Goal: Transaction & Acquisition: Subscribe to service/newsletter

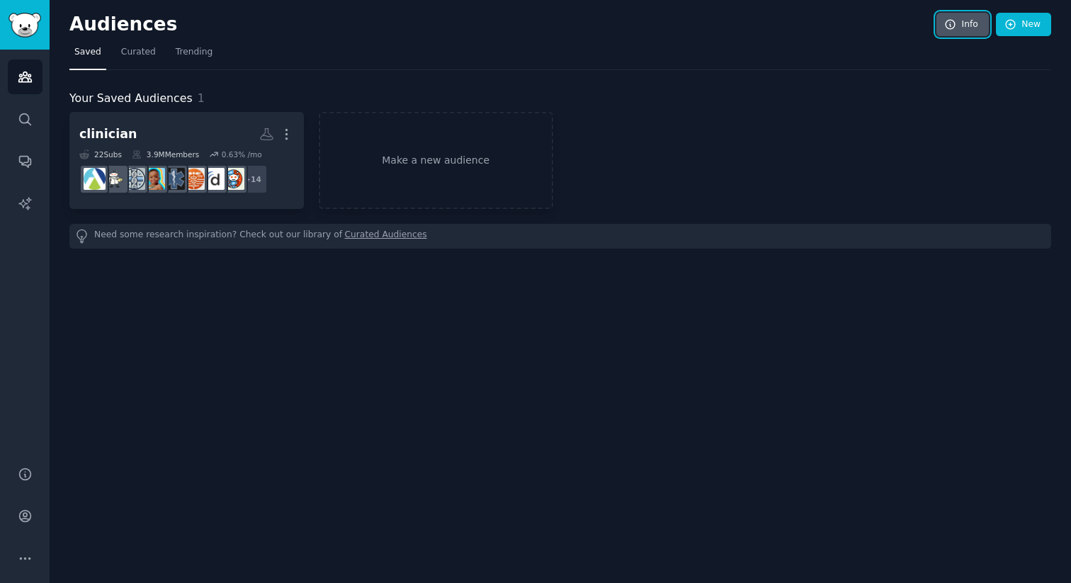
click at [966, 22] on link "Info" at bounding box center [962, 25] width 52 height 24
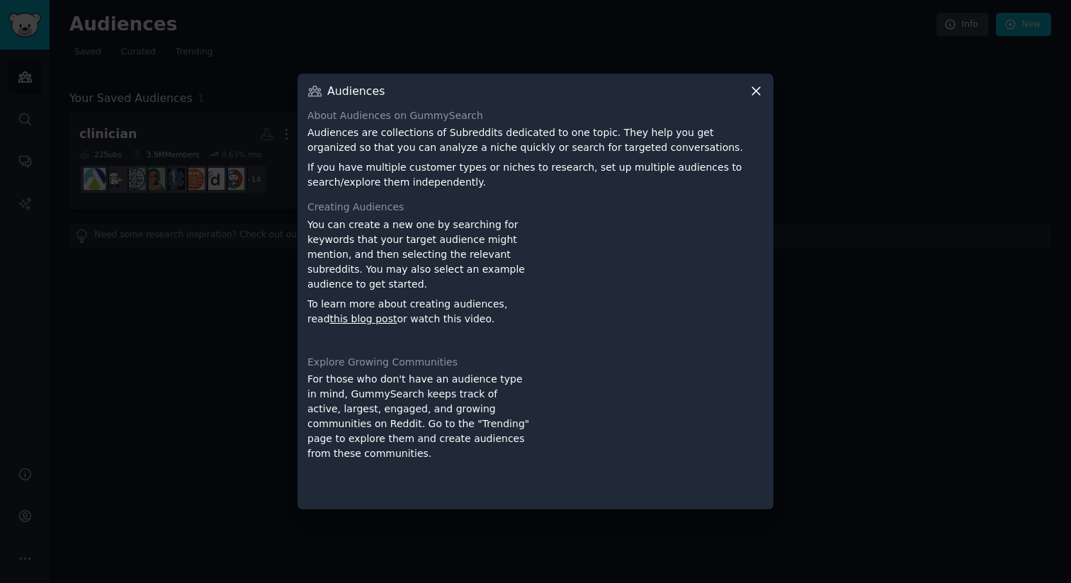
click at [3, 576] on div at bounding box center [535, 291] width 1071 height 583
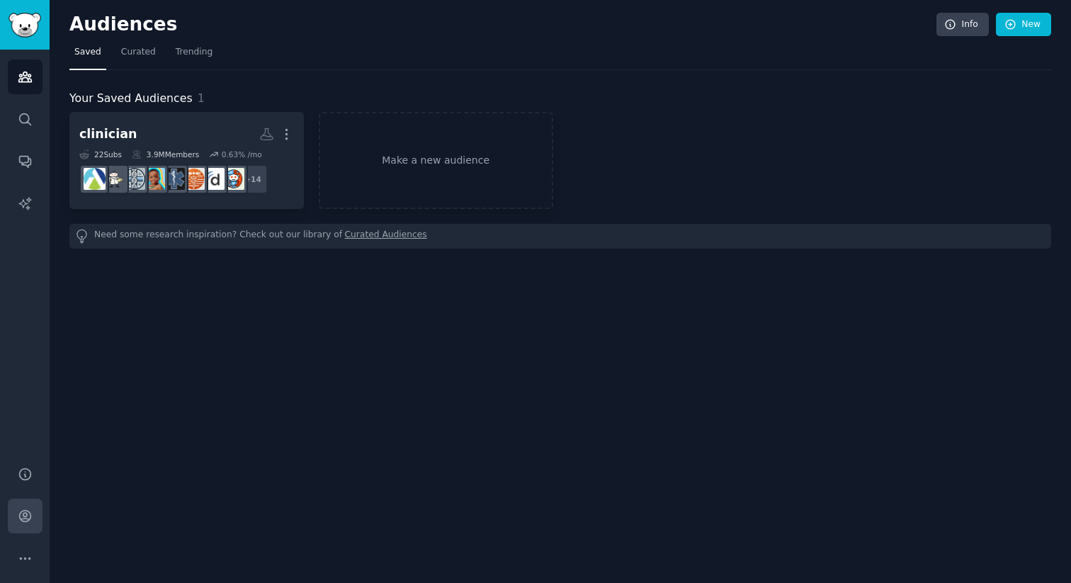
click at [27, 527] on link "Account" at bounding box center [25, 516] width 35 height 35
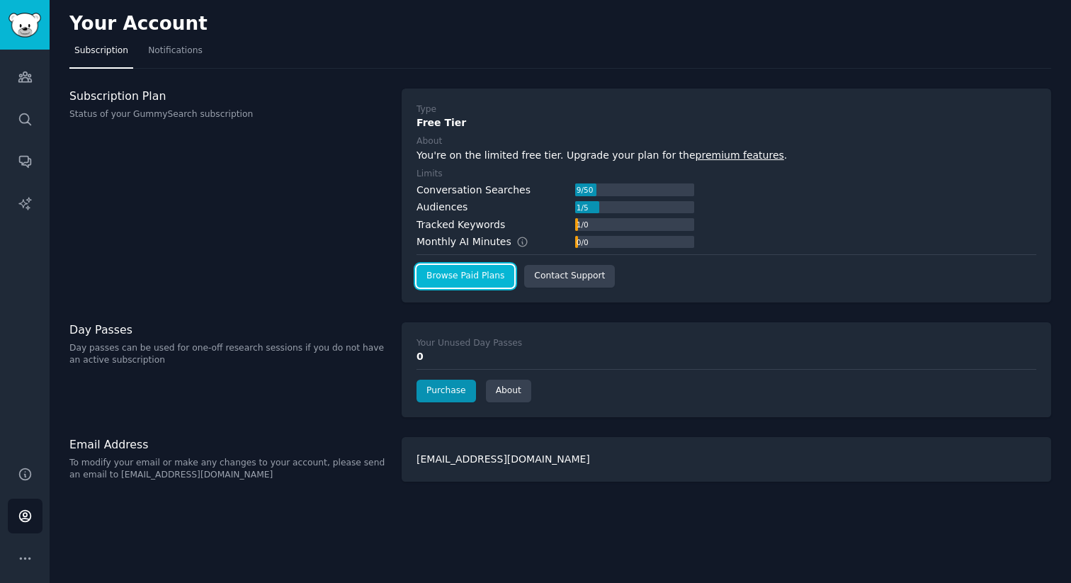
click at [495, 275] on link "Browse Paid Plans" at bounding box center [465, 276] width 98 height 23
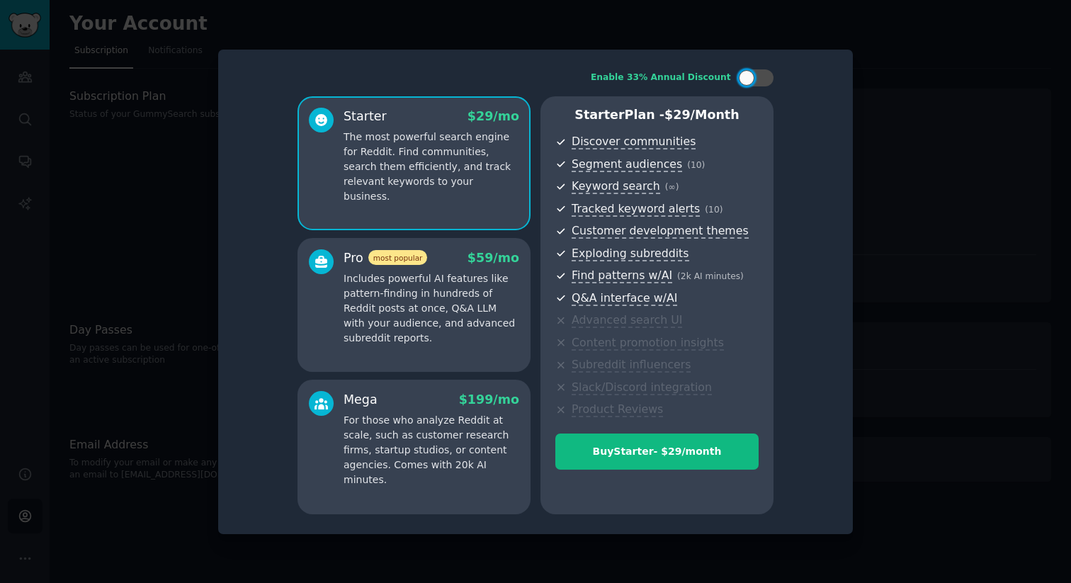
click at [438, 209] on div "Starter $ 29 /mo The most powerful search engine for Reddit. Find communities, …" at bounding box center [413, 163] width 233 height 135
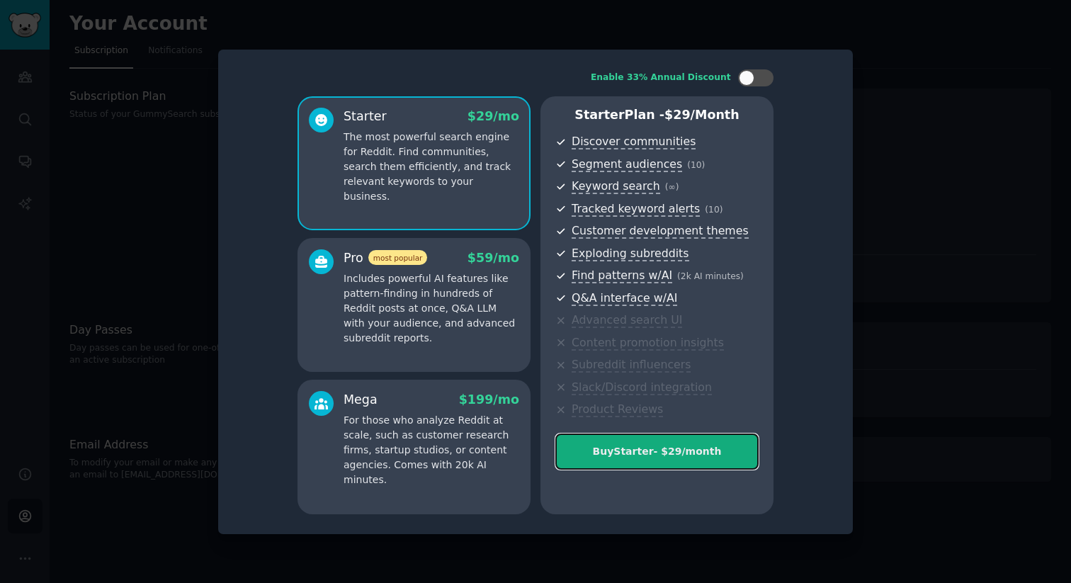
click at [641, 453] on div "Buy Starter - $ 29 /month" at bounding box center [657, 451] width 202 height 15
